Goal: Task Accomplishment & Management: Use online tool/utility

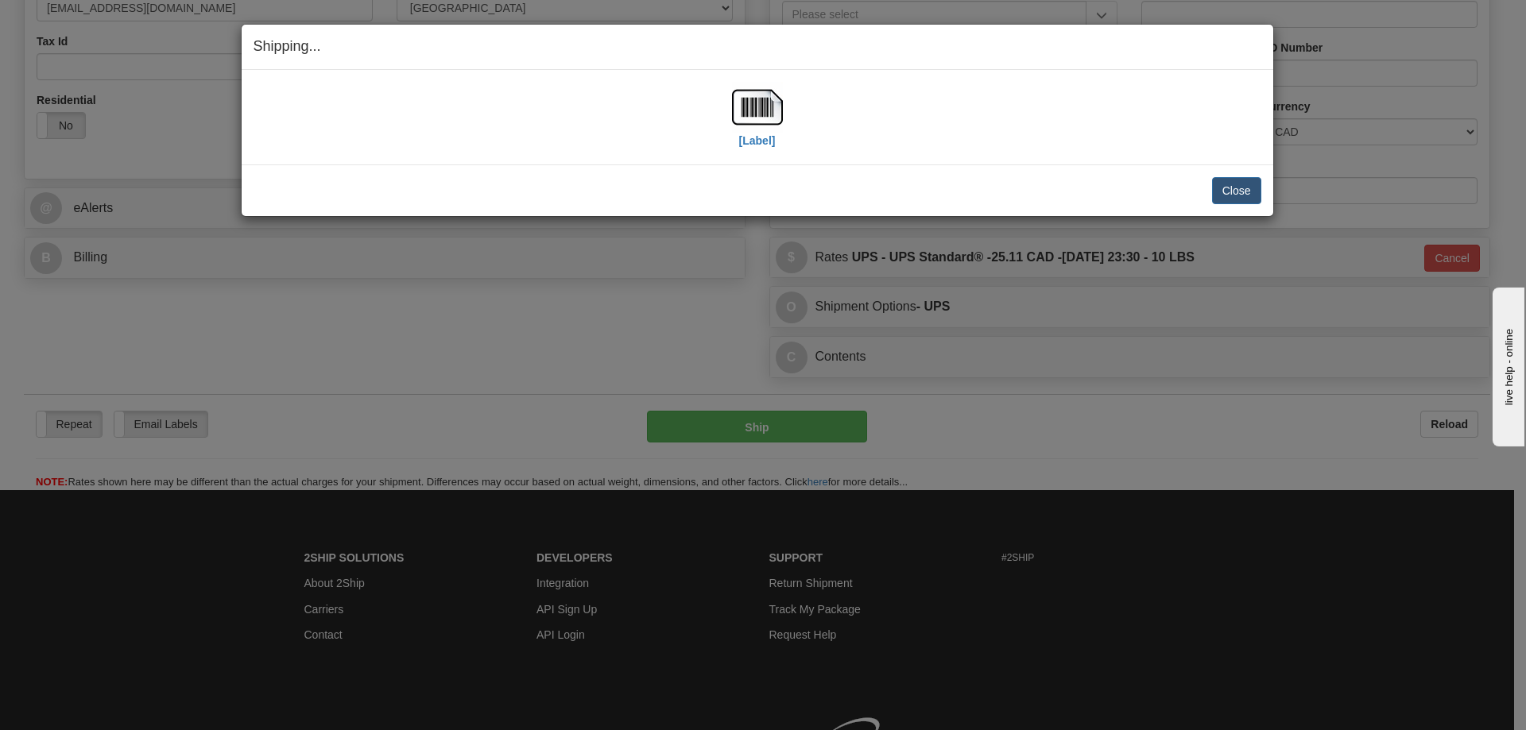
scroll to position [477, 0]
click at [1222, 188] on button "Close" at bounding box center [1236, 190] width 49 height 27
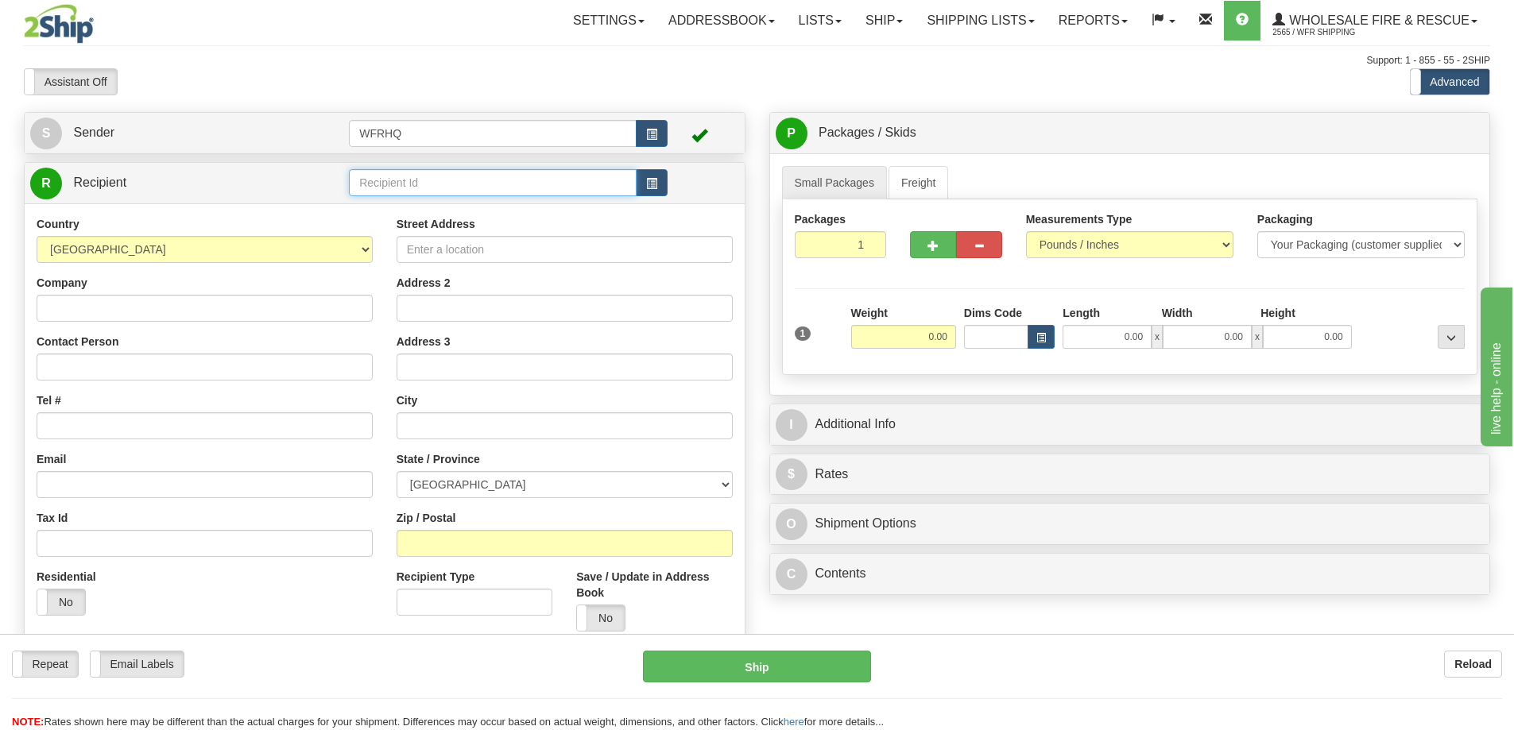
click at [388, 185] on input "text" at bounding box center [493, 182] width 288 height 27
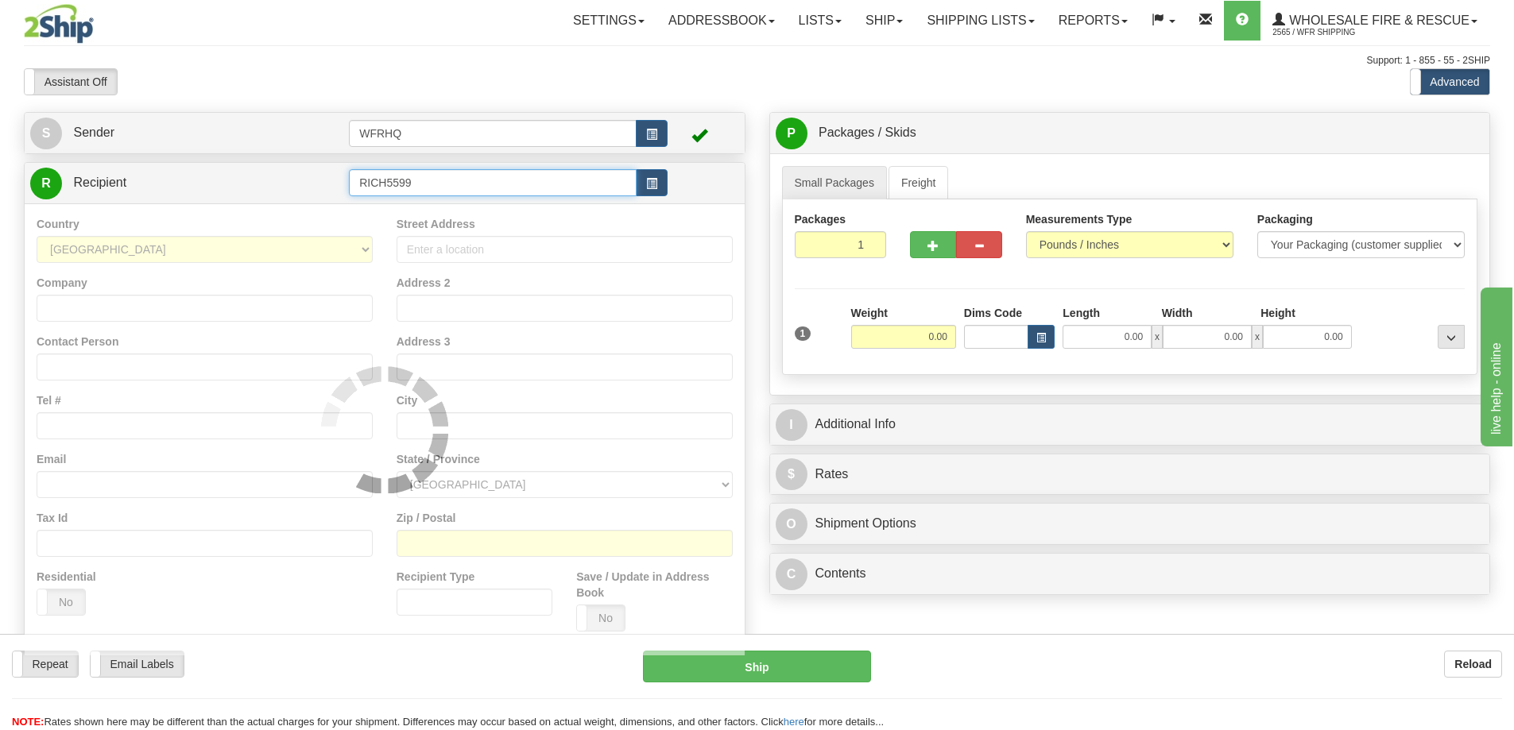
type input "RICH5599"
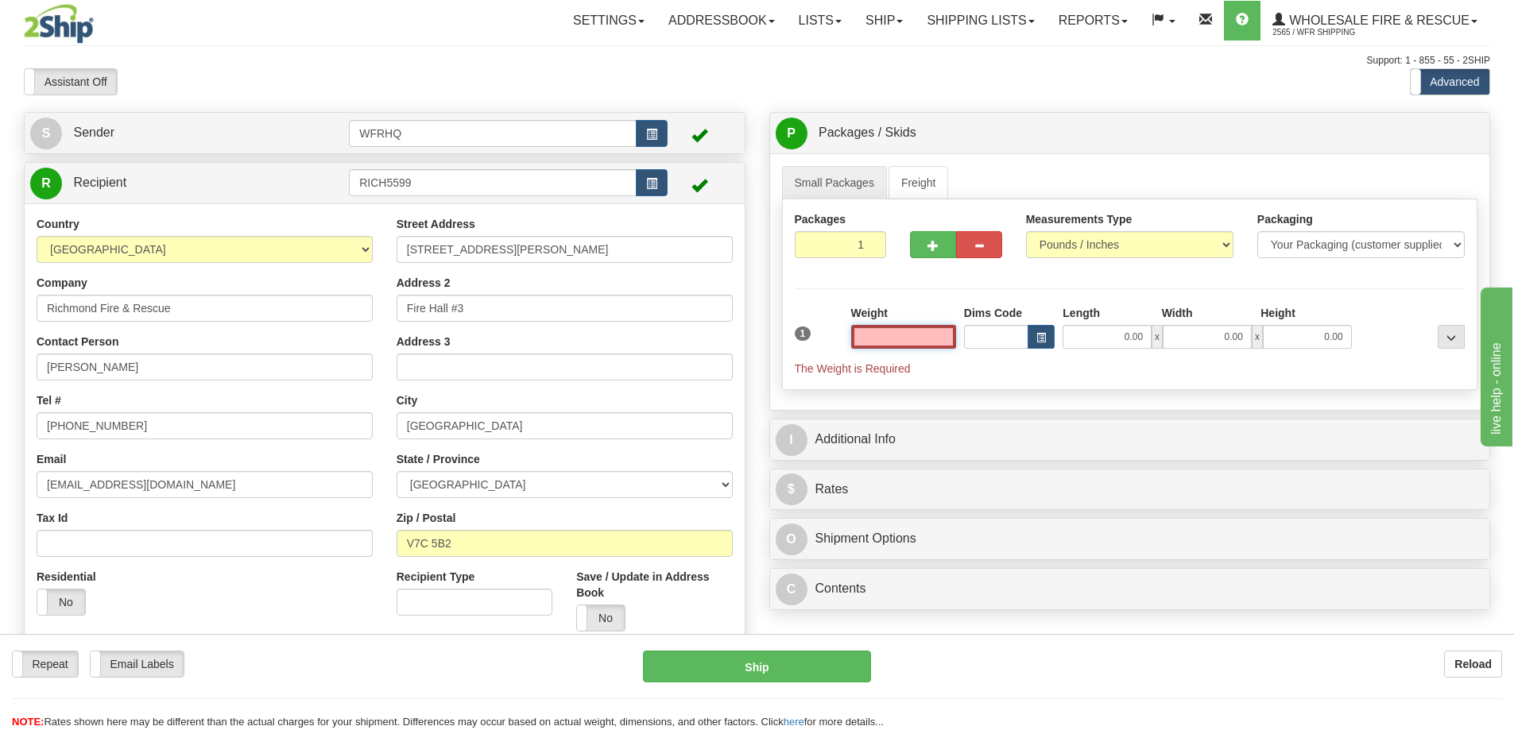
click at [908, 334] on input "text" at bounding box center [903, 337] width 105 height 24
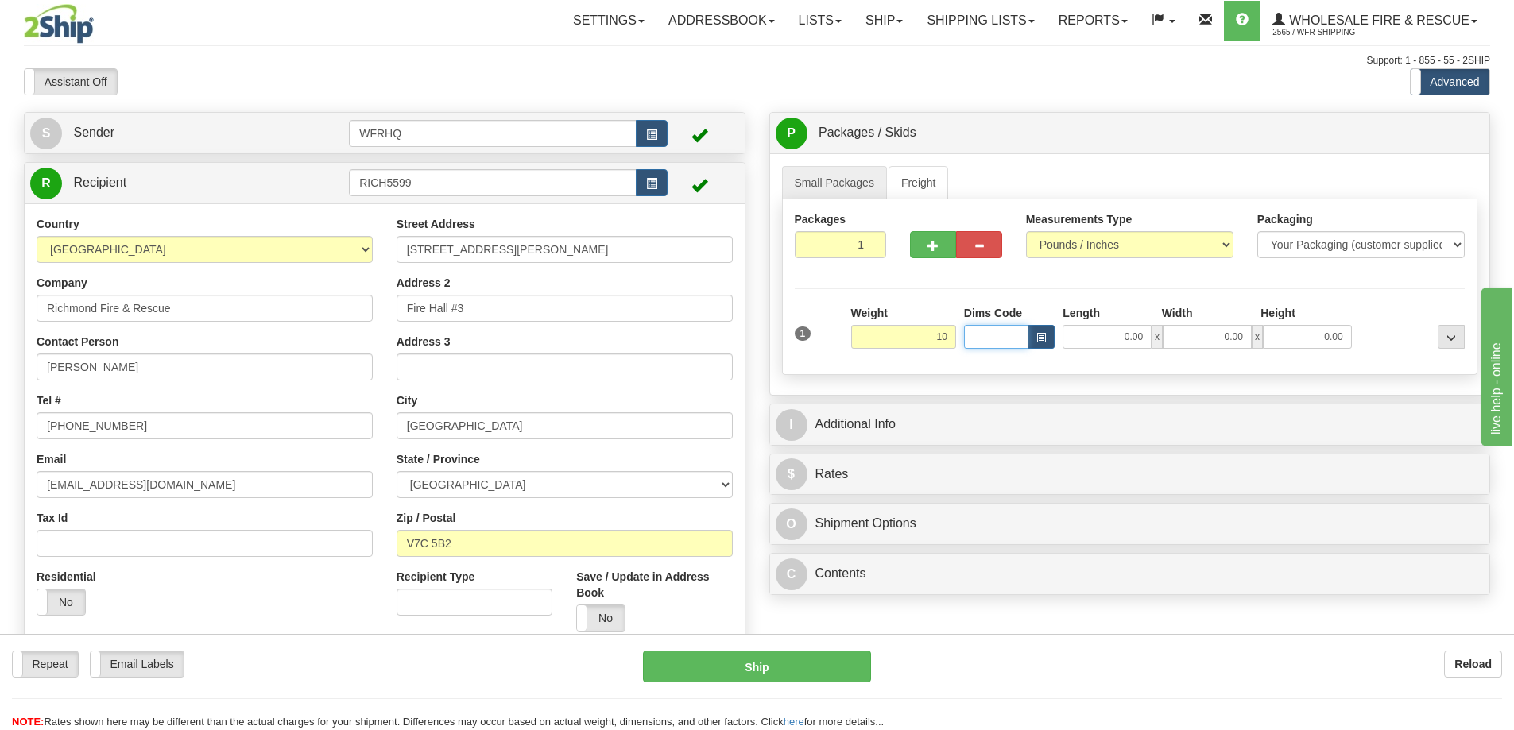
type input "10.00"
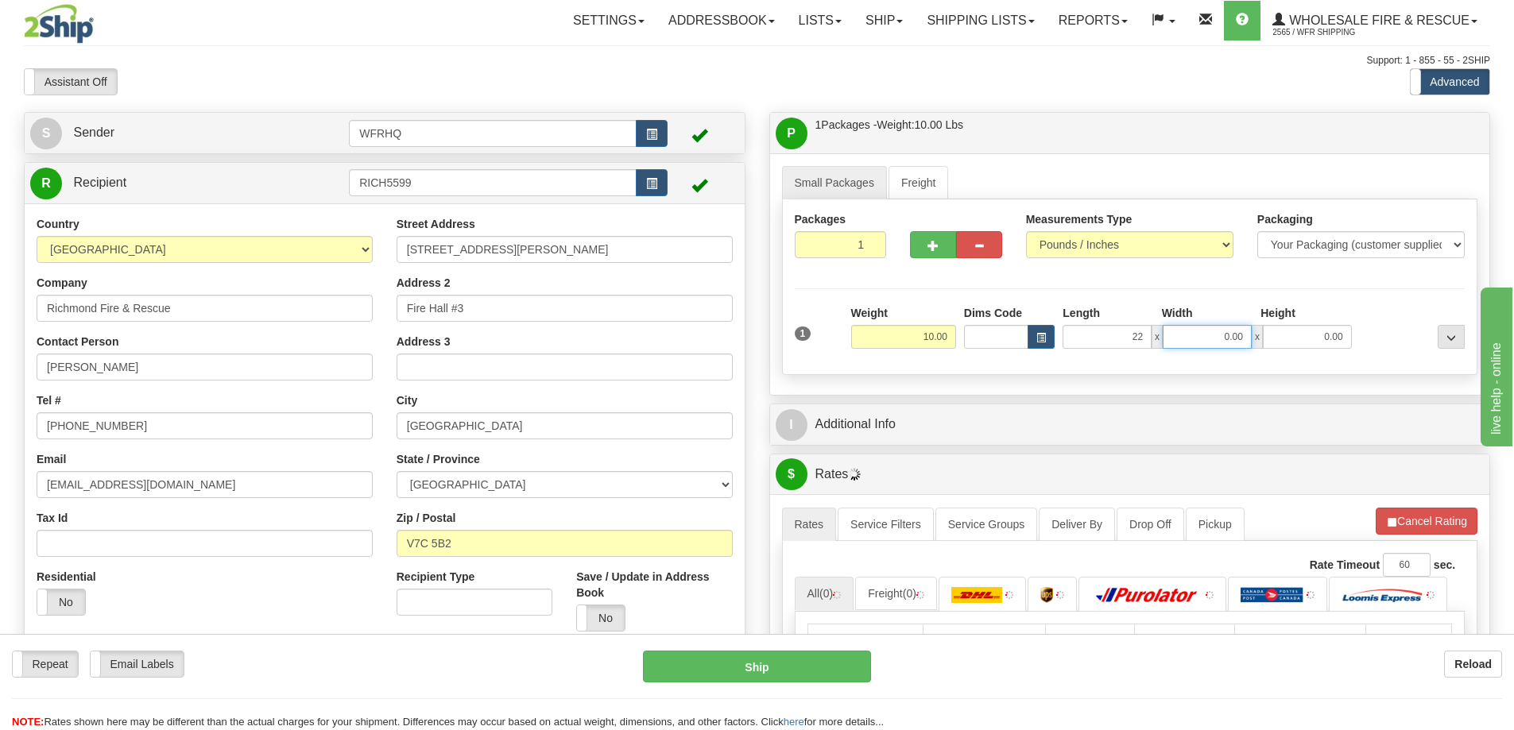
type input "22.00"
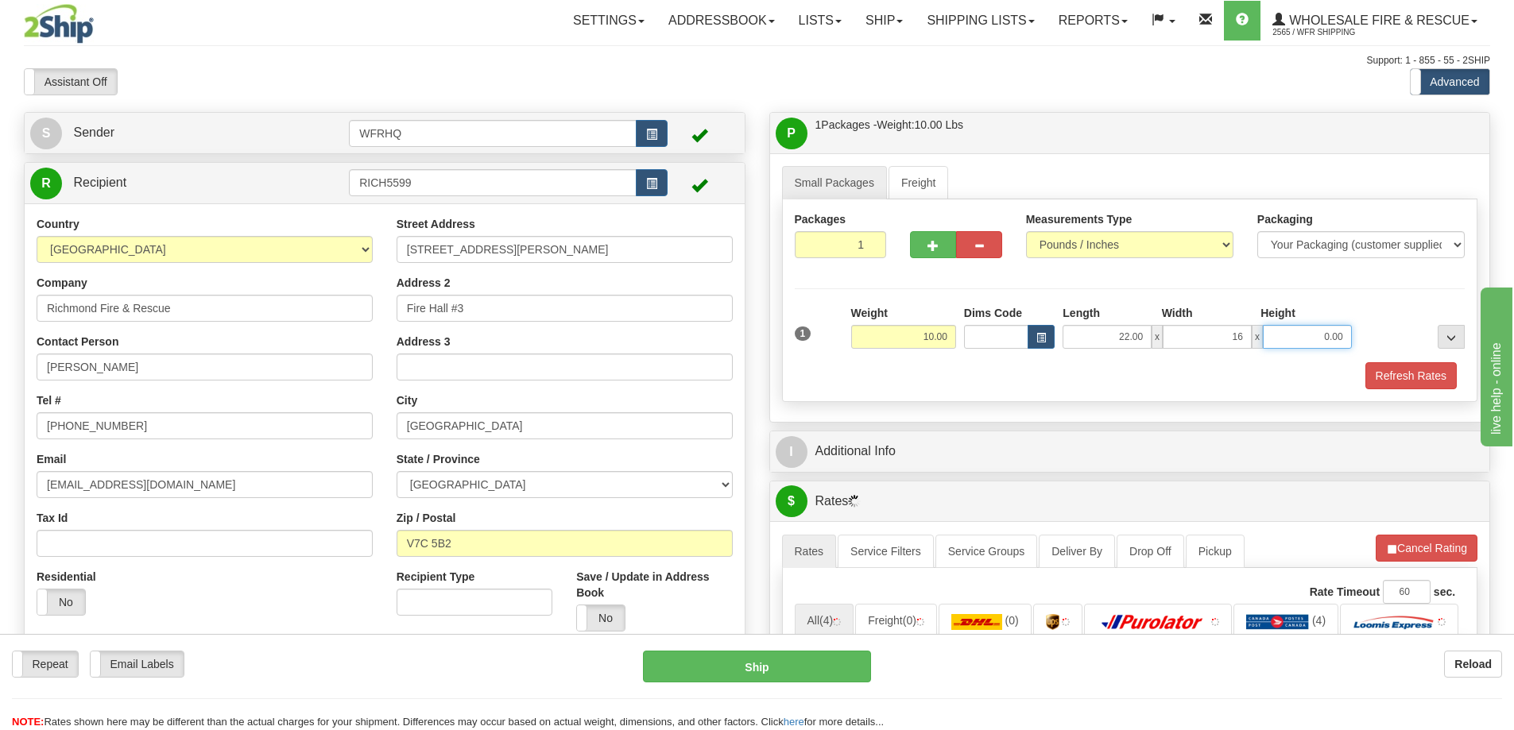
type input "16.00"
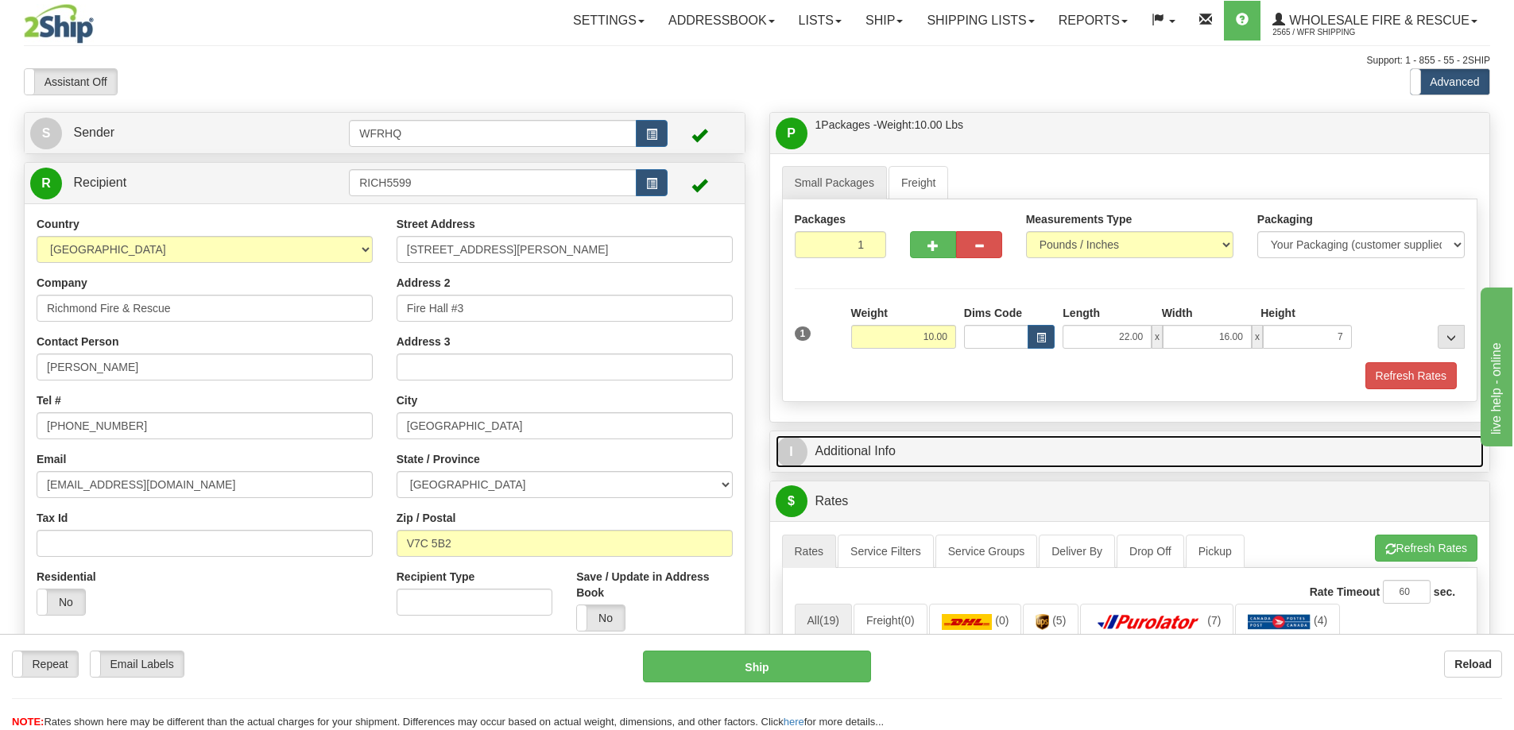
type input "7.00"
click at [918, 467] on link "I Additional Info" at bounding box center [1130, 452] width 709 height 33
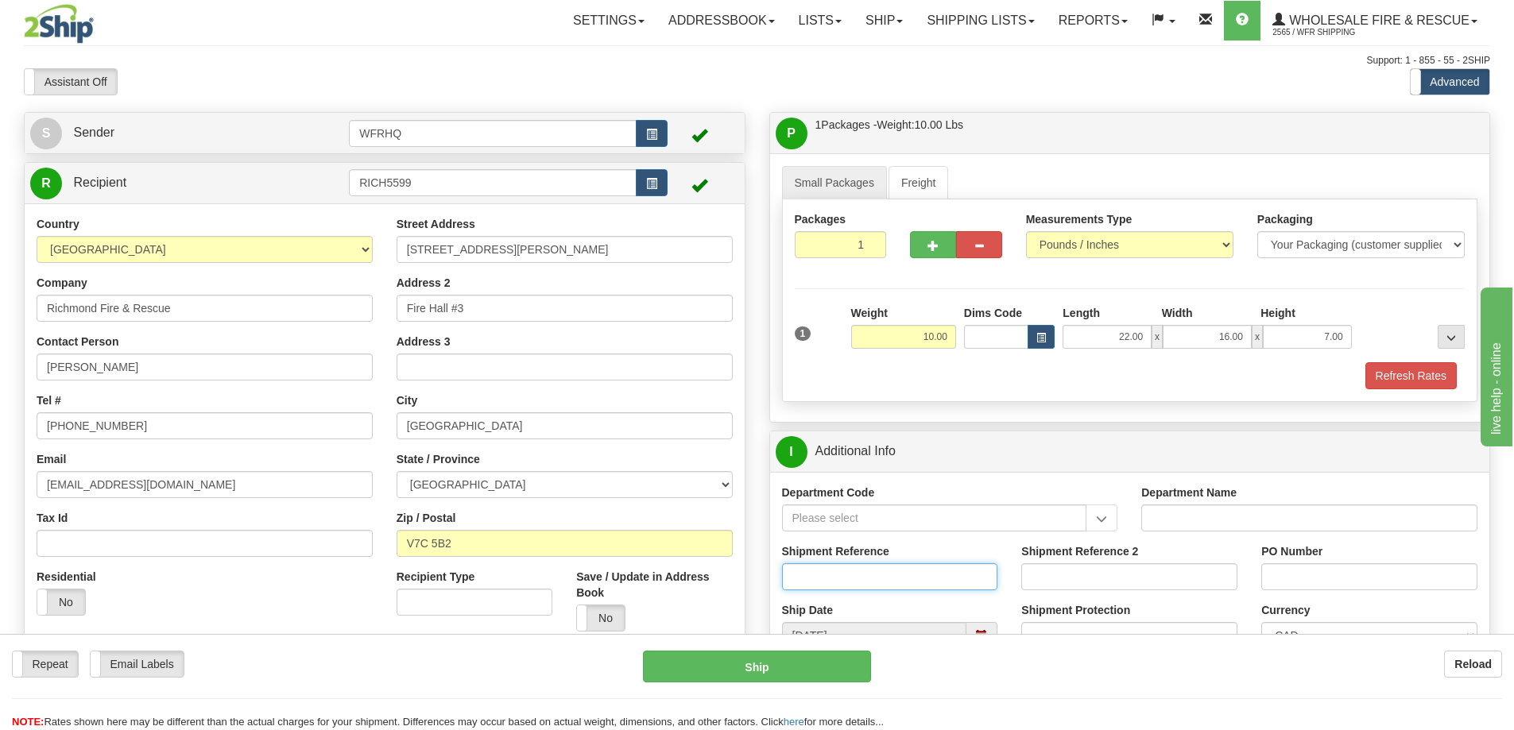
click at [882, 569] on input "Shipment Reference" at bounding box center [890, 576] width 216 height 27
type input "S46496-30712"
type input "[PERSON_NAME]"
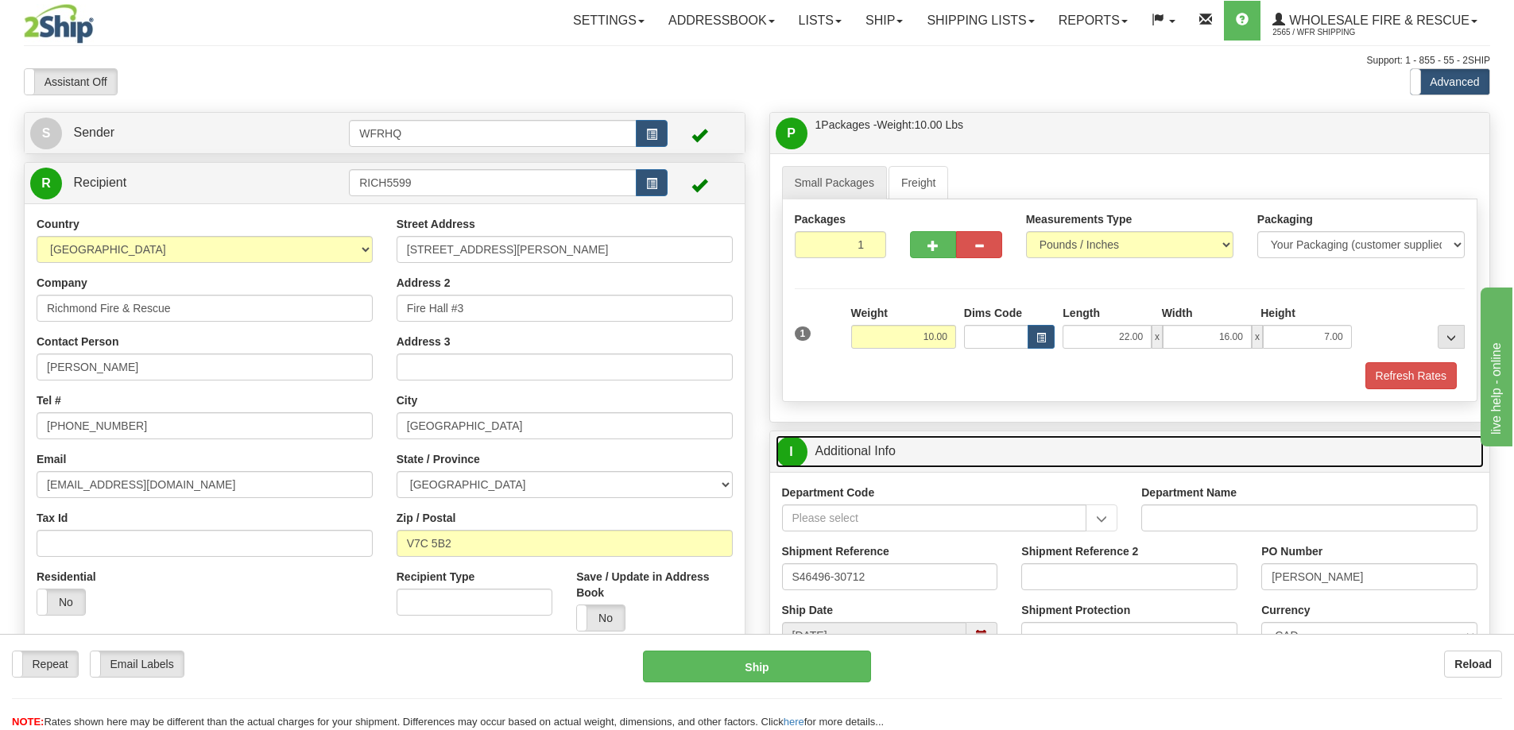
click at [1054, 453] on link "I Additional Info" at bounding box center [1130, 452] width 709 height 33
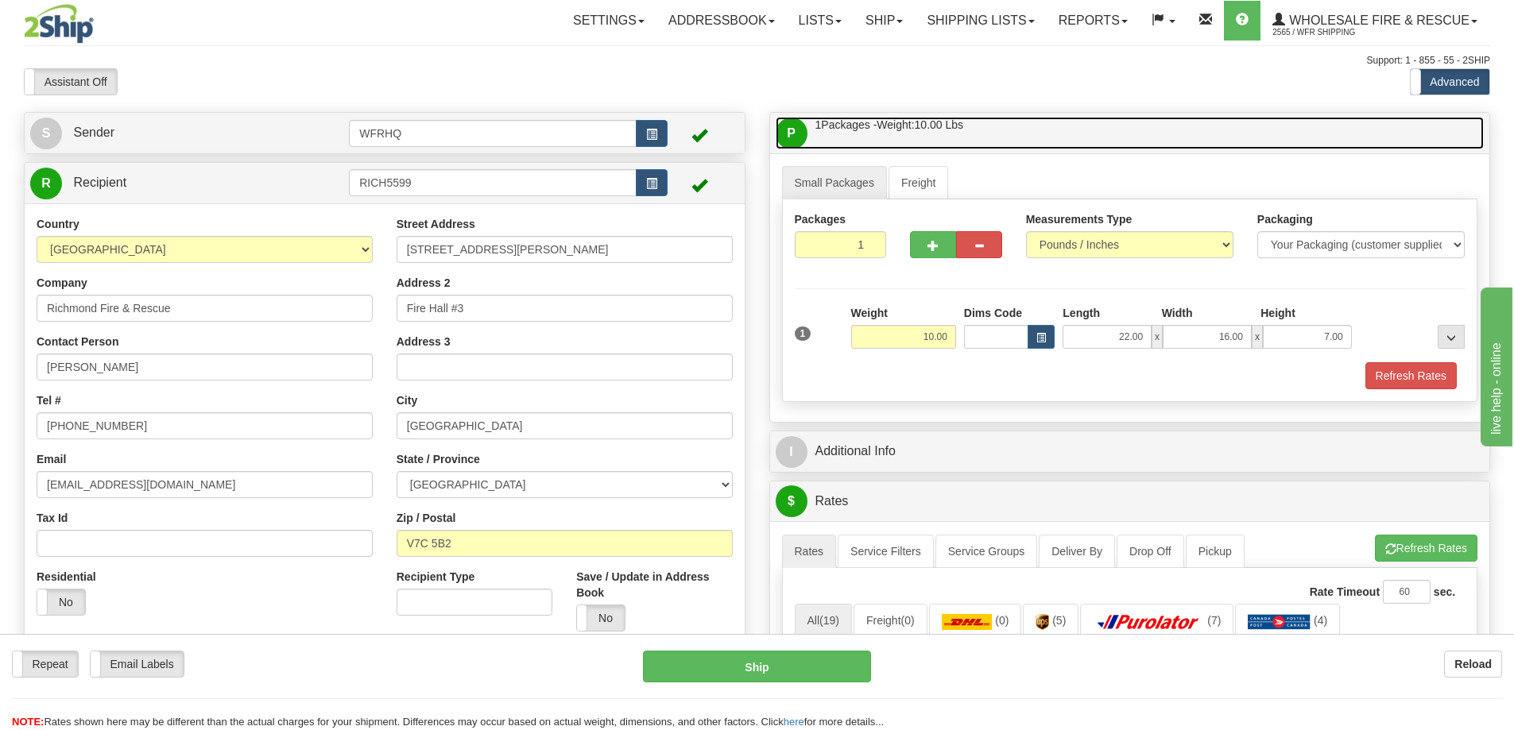
click at [1099, 132] on link "P Packages / Skids 1 Packages - Weight: 10.00 Lbs 1 Skids - Weight: NaN Lbs" at bounding box center [1130, 133] width 709 height 33
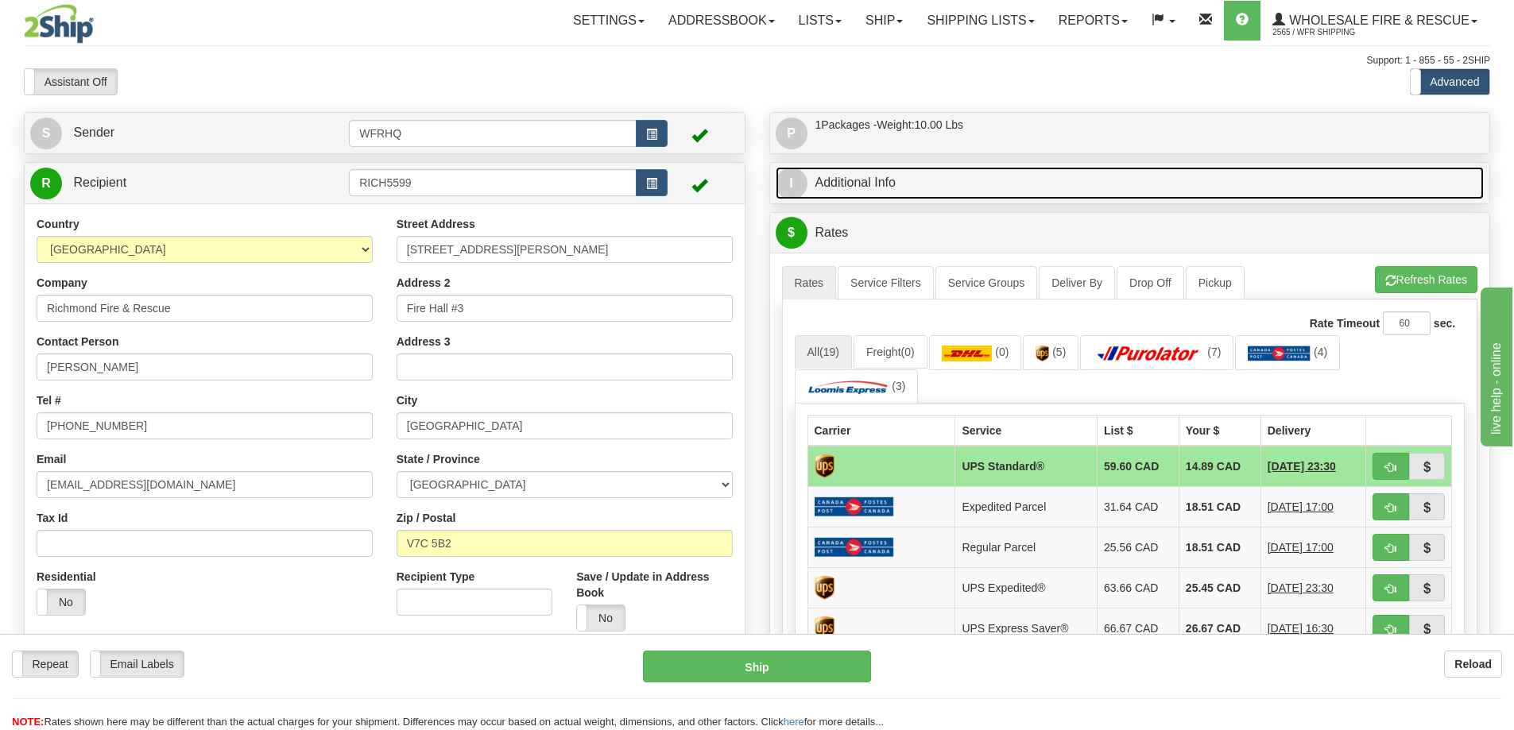
click at [873, 189] on link "I Additional Info" at bounding box center [1130, 183] width 709 height 33
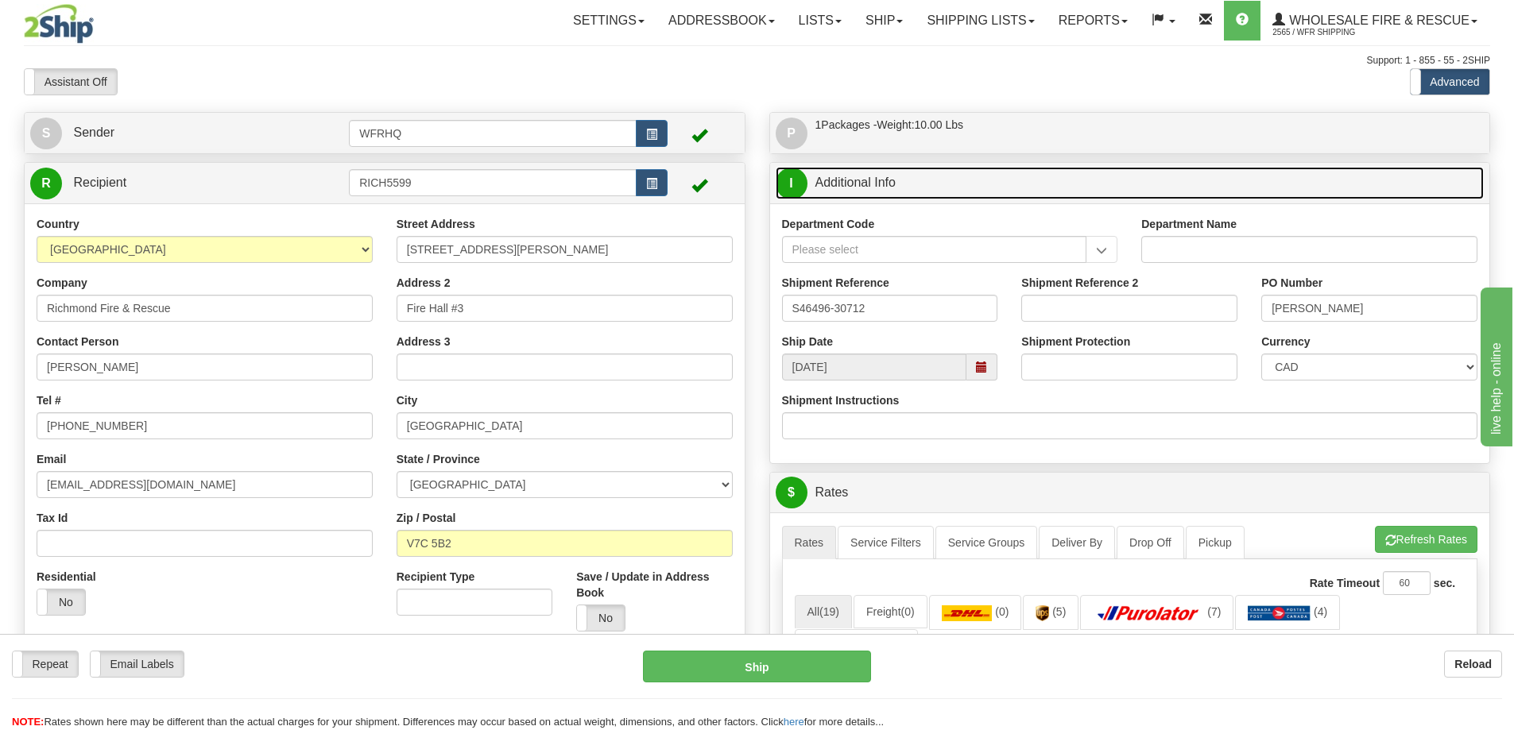
click at [987, 370] on span at bounding box center [981, 367] width 11 height 11
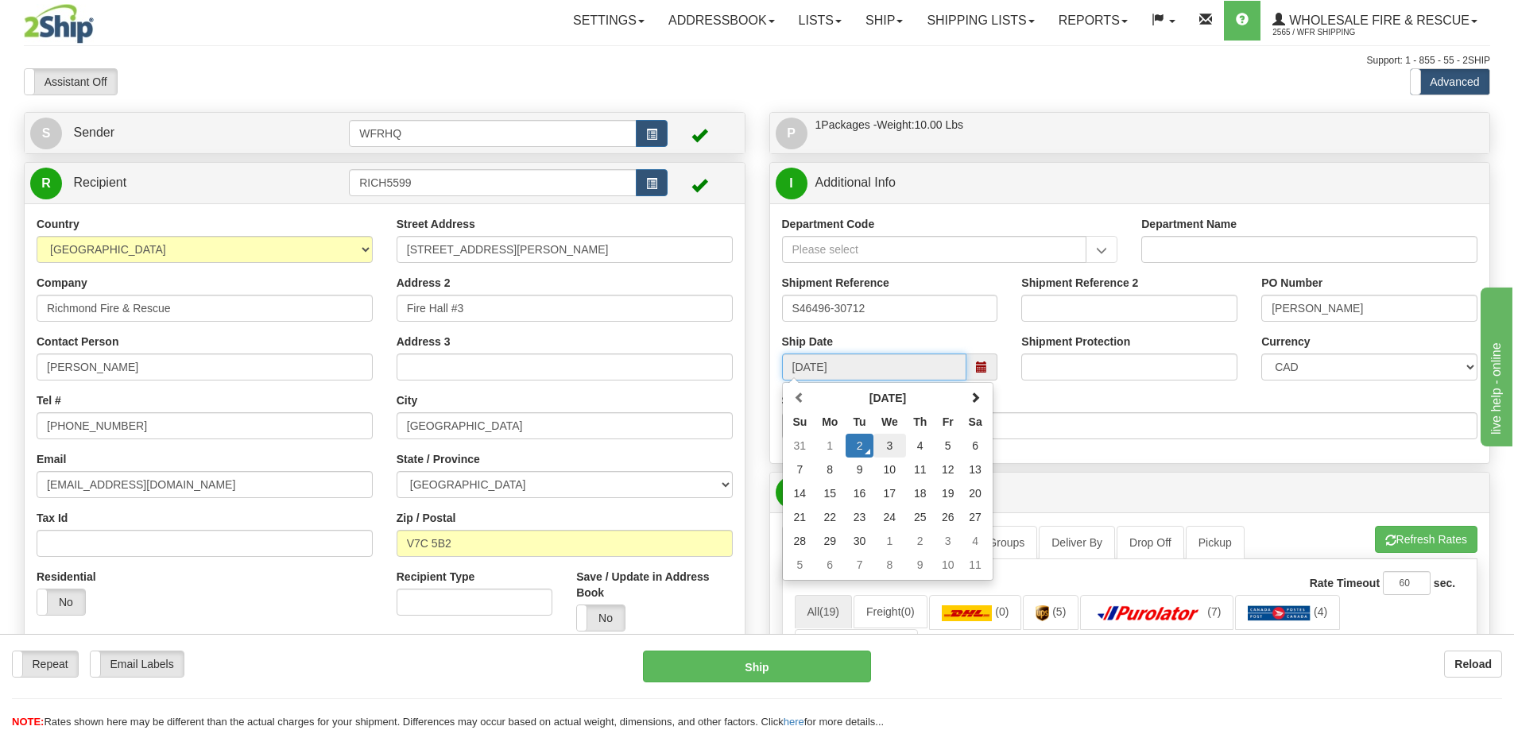
click at [896, 447] on td "3" at bounding box center [889, 446] width 33 height 24
type input "10:00"
type input "[DATE]"
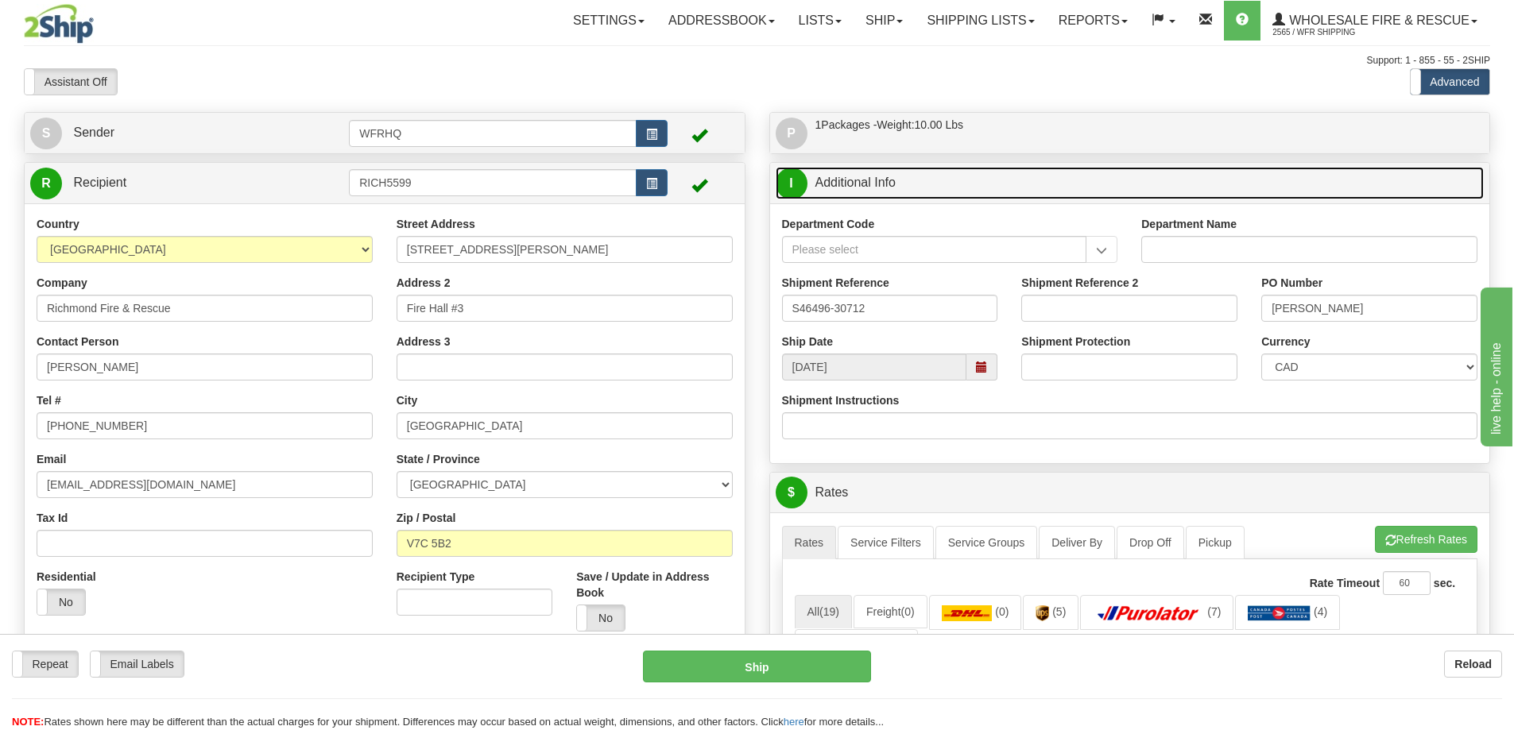
click at [957, 192] on link "I Additional Info" at bounding box center [1130, 183] width 709 height 33
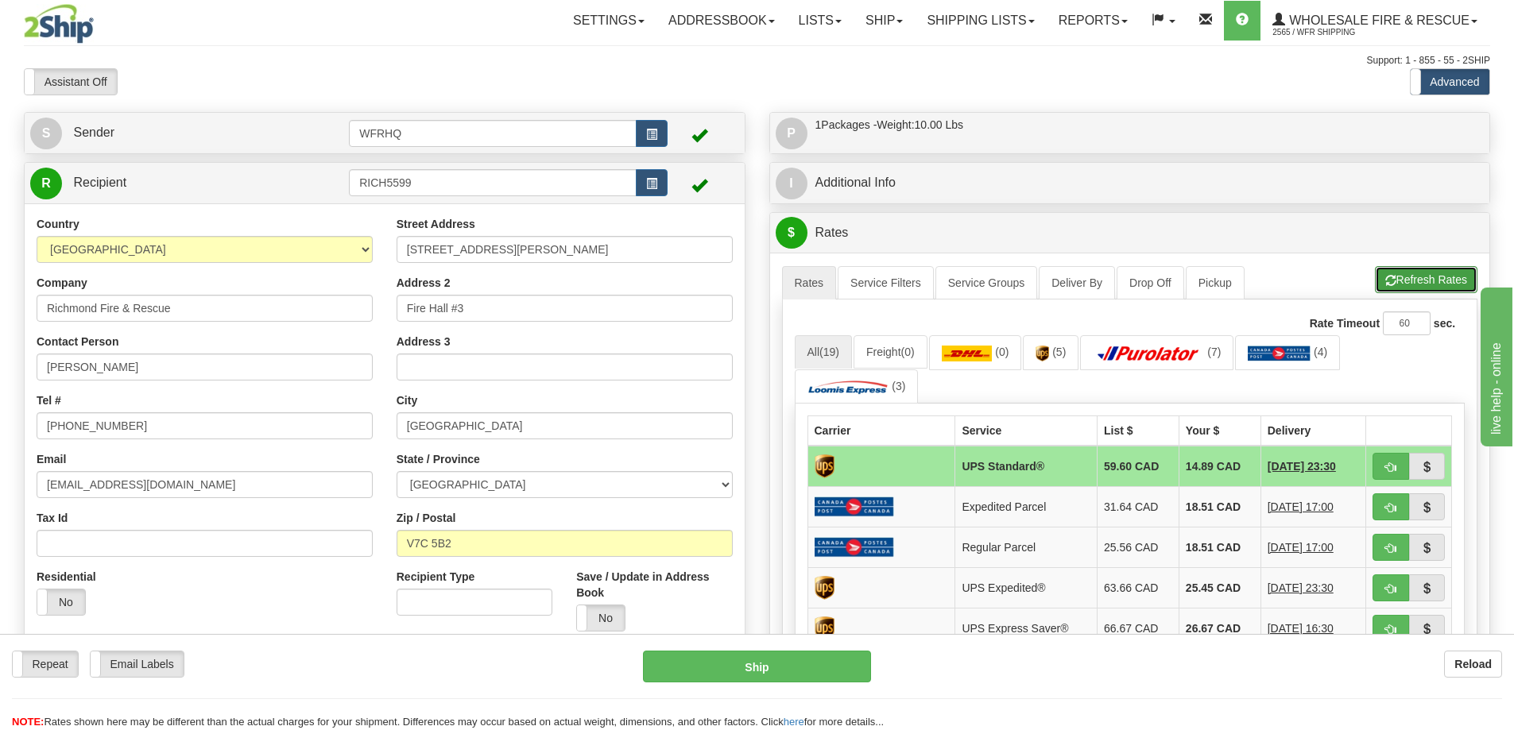
click at [1403, 280] on button "Refresh Rates" at bounding box center [1426, 279] width 103 height 27
click at [1390, 470] on span "button" at bounding box center [1390, 468] width 11 height 10
type input "11"
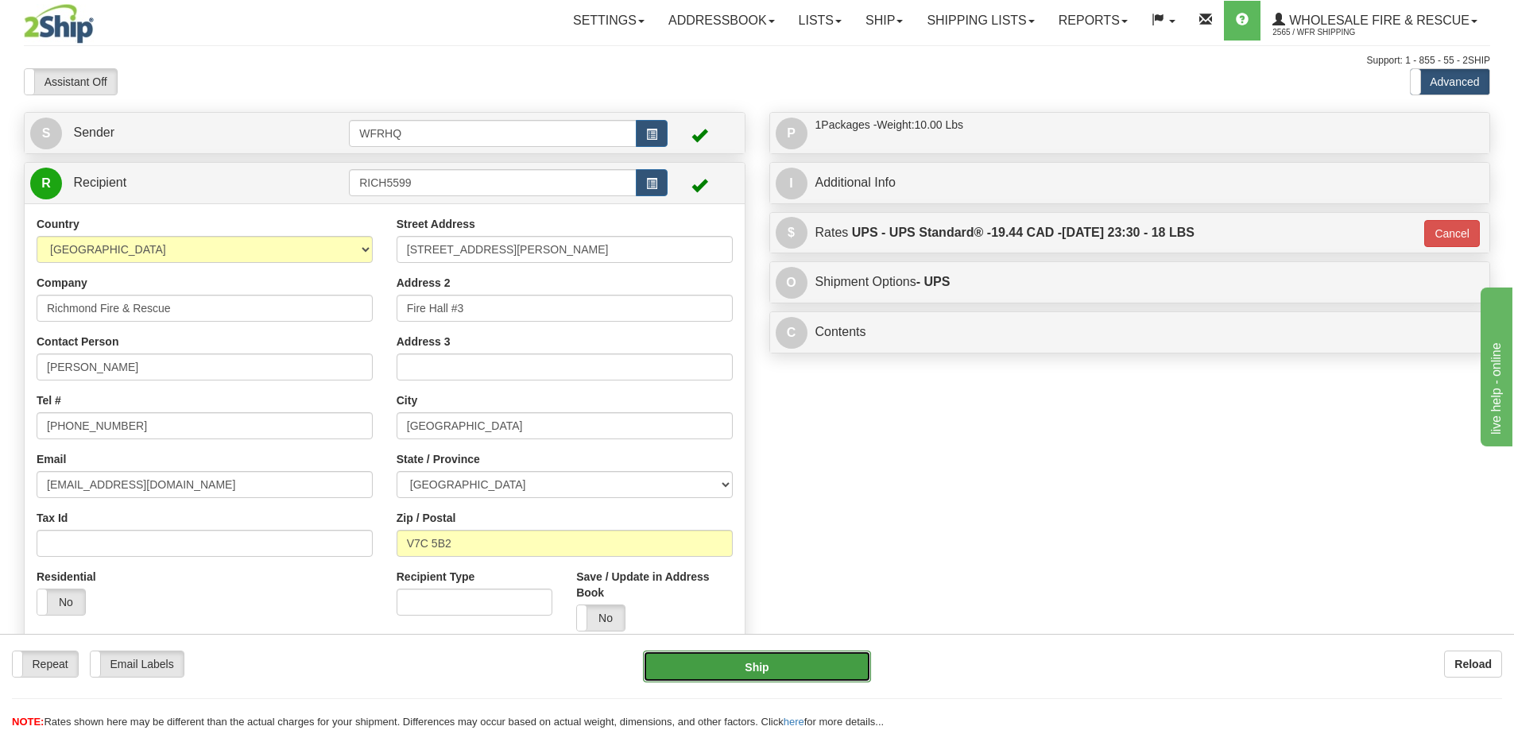
click at [772, 661] on button "Ship" at bounding box center [757, 667] width 228 height 32
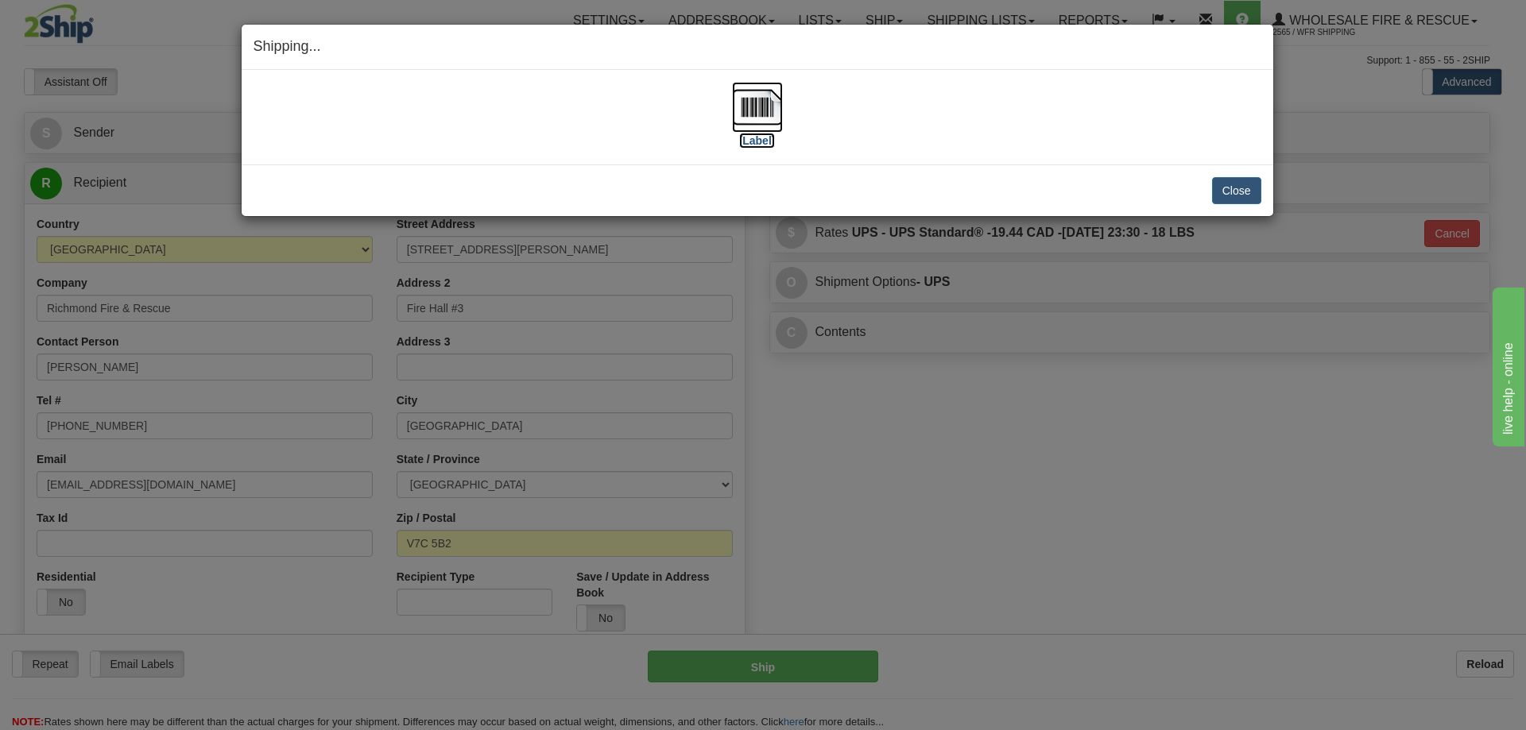
click at [762, 108] on img at bounding box center [757, 107] width 51 height 51
